Goal: Task Accomplishment & Management: Use online tool/utility

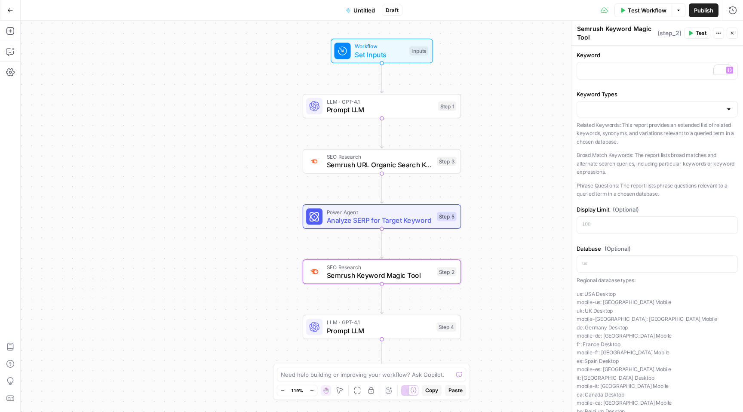
click at [328, 115] on div "LLM · GPT-4.1 Prompt LLM Step 1 Copy step Delete step Add Note Test" at bounding box center [382, 106] width 158 height 24
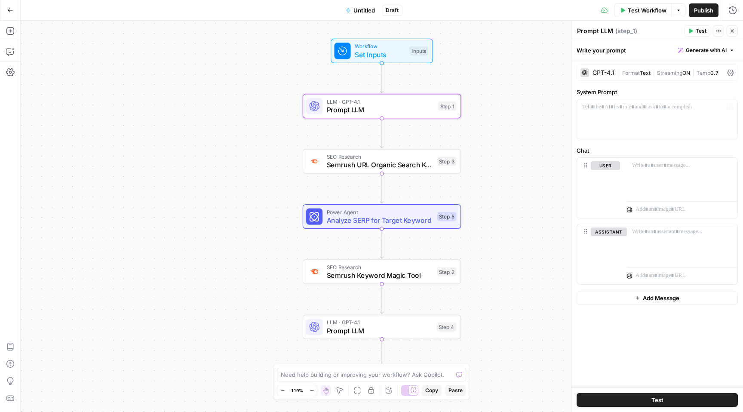
click at [634, 51] on div "Write your prompt Generate with AI" at bounding box center [656, 50] width 171 height 18
click at [622, 71] on span "Format" at bounding box center [631, 73] width 18 height 6
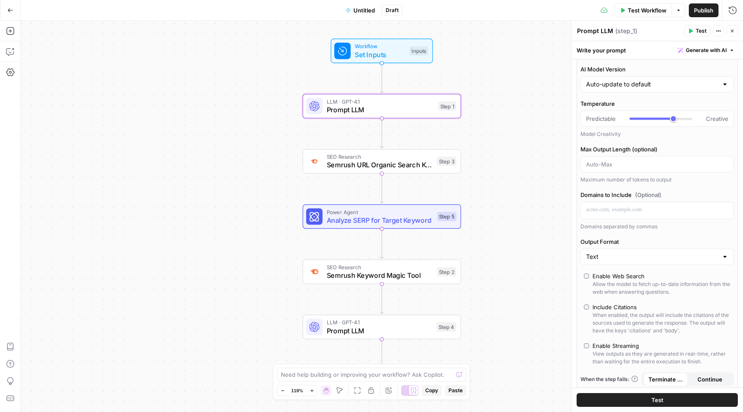
scroll to position [39, 0]
click at [634, 257] on input "Output Format" at bounding box center [652, 255] width 132 height 9
type input "Text"
click at [639, 244] on label "Output Format" at bounding box center [656, 240] width 153 height 9
click at [639, 251] on input "Text" at bounding box center [652, 255] width 132 height 9
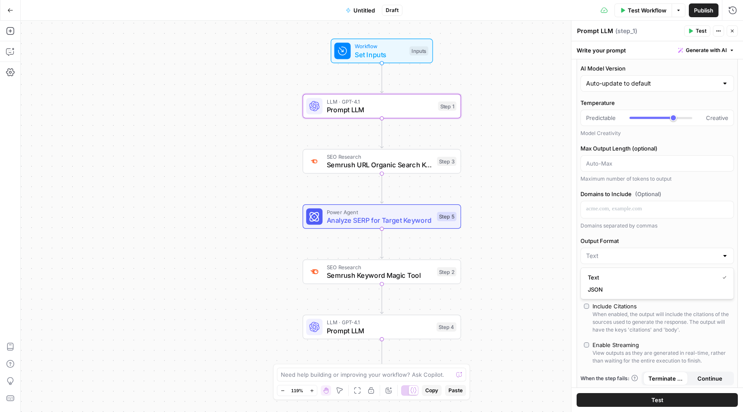
type input "Text"
click at [640, 310] on div "When enabled, the output will include the citations of the sources used to gene…" at bounding box center [661, 321] width 138 height 23
click at [603, 262] on div "Text" at bounding box center [656, 256] width 153 height 16
click at [604, 257] on input "Output Format" at bounding box center [652, 255] width 132 height 9
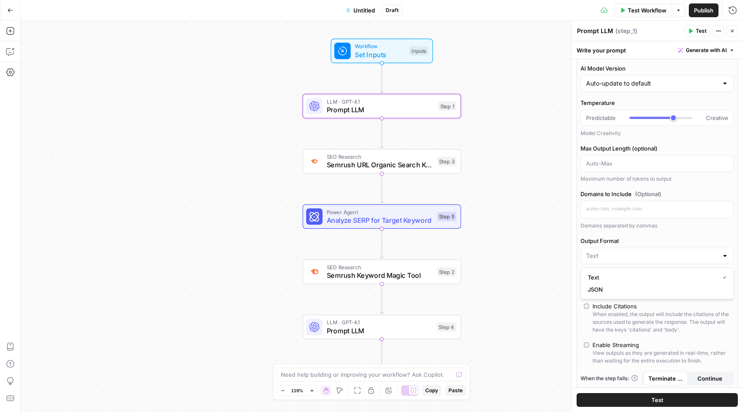
type input "Text"
click at [614, 240] on label "Output Format" at bounding box center [656, 240] width 153 height 9
click at [614, 251] on input "Text" at bounding box center [652, 255] width 132 height 9
